Goal: Find specific page/section: Find specific page/section

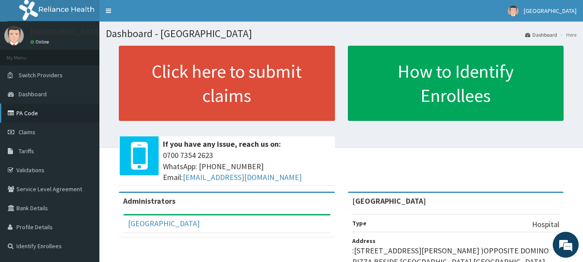
click at [29, 114] on link "PA Code" at bounding box center [49, 113] width 99 height 19
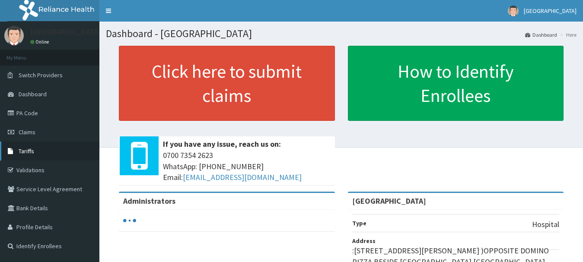
click at [34, 146] on link "Tariffs" at bounding box center [49, 151] width 99 height 19
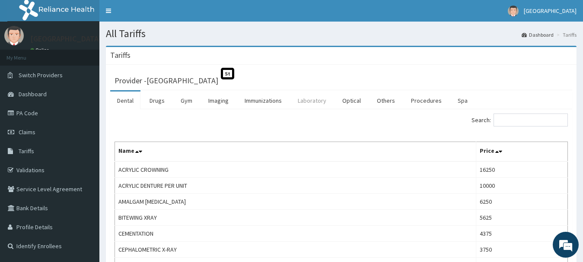
click at [316, 99] on link "Laboratory" at bounding box center [312, 101] width 42 height 18
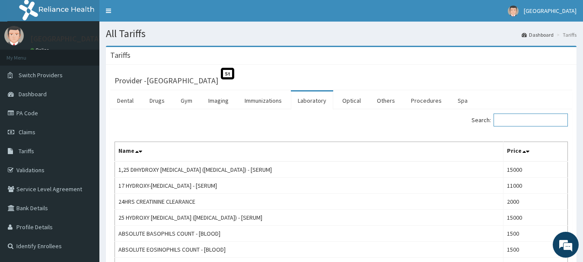
click at [513, 116] on input "Search:" at bounding box center [530, 120] width 74 height 13
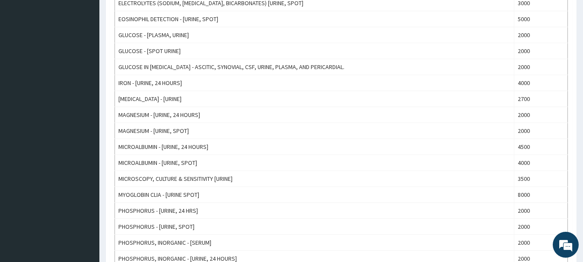
scroll to position [796, 0]
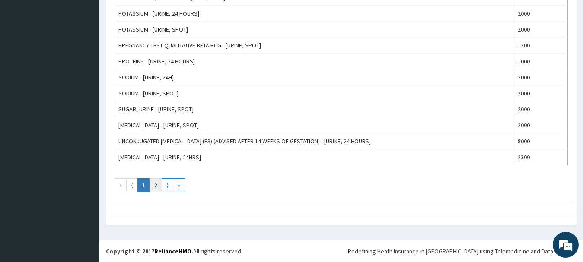
type input "URINE"
click at [157, 185] on link "2" at bounding box center [155, 185] width 13 height 14
click at [140, 184] on link "1" at bounding box center [143, 185] width 13 height 14
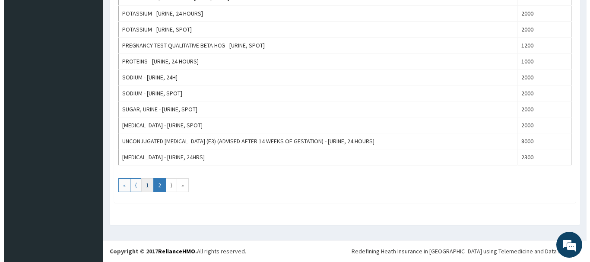
scroll to position [0, 0]
